Goal: Navigation & Orientation: Find specific page/section

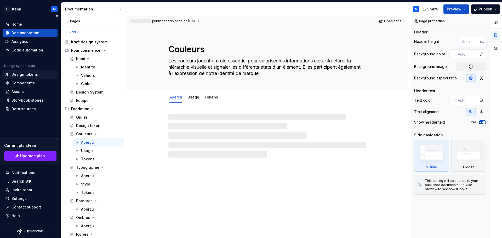
click at [21, 73] on div "Design tokens" at bounding box center [24, 74] width 26 height 5
type textarea "*"
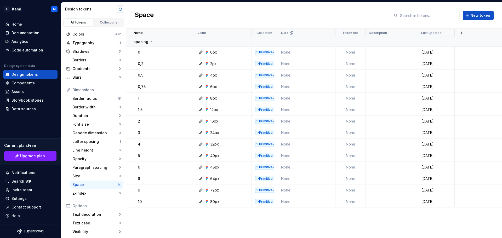
click at [119, 8] on button "button" at bounding box center [120, 8] width 7 height 7
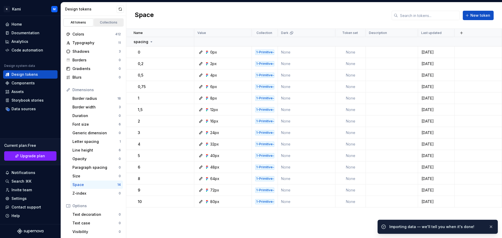
click at [102, 24] on div "Collections" at bounding box center [109, 22] width 26 height 4
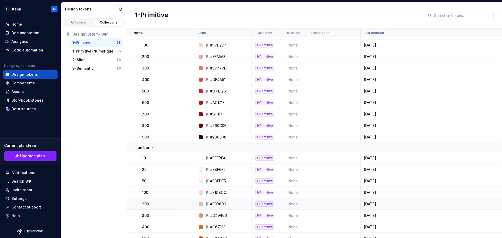
scroll to position [575, 0]
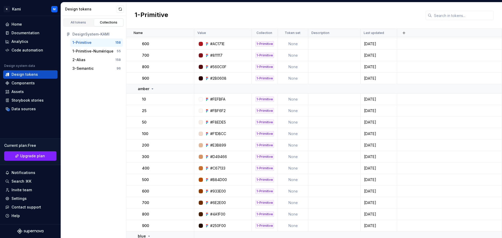
drag, startPoint x: 103, startPoint y: 177, endPoint x: 105, endPoint y: 105, distance: 71.6
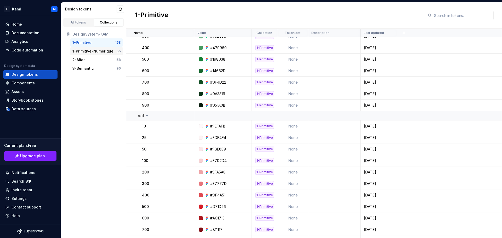
scroll to position [296, 0]
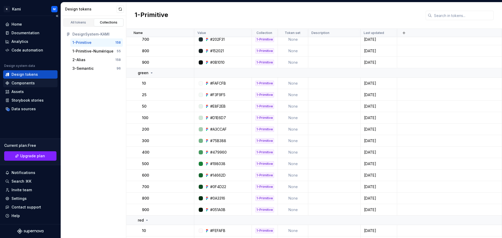
click at [24, 81] on div "Components" at bounding box center [22, 82] width 23 height 5
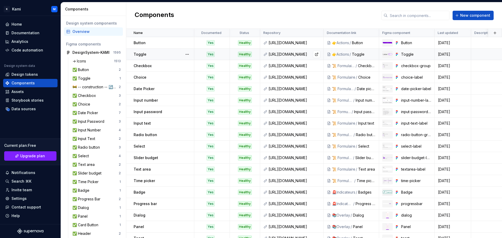
scroll to position [30, 0]
